Goal: Navigation & Orientation: Find specific page/section

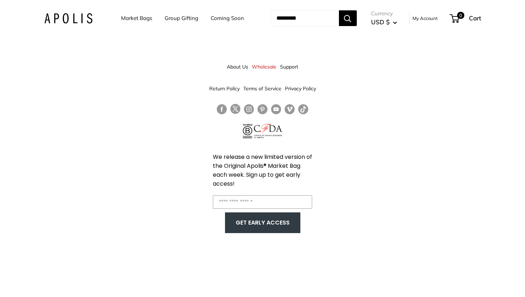
click at [140, 21] on link "Market Bags" at bounding box center [136, 18] width 31 height 10
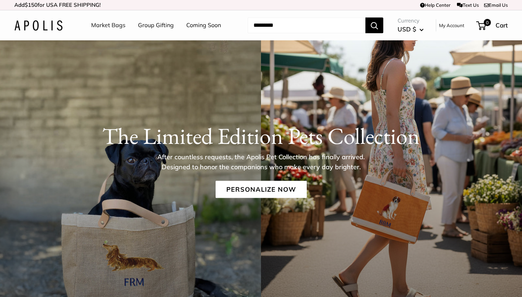
click at [50, 21] on img at bounding box center [38, 25] width 48 height 10
